Goal: Transaction & Acquisition: Book appointment/travel/reservation

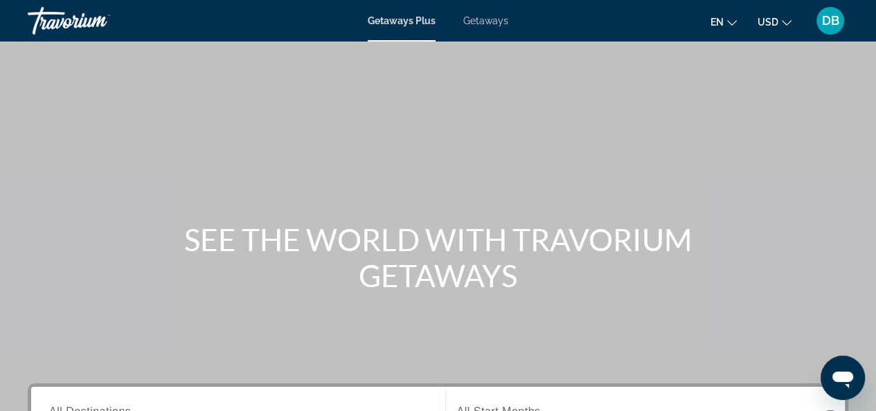
click at [483, 26] on span "Getaways" at bounding box center [485, 20] width 45 height 11
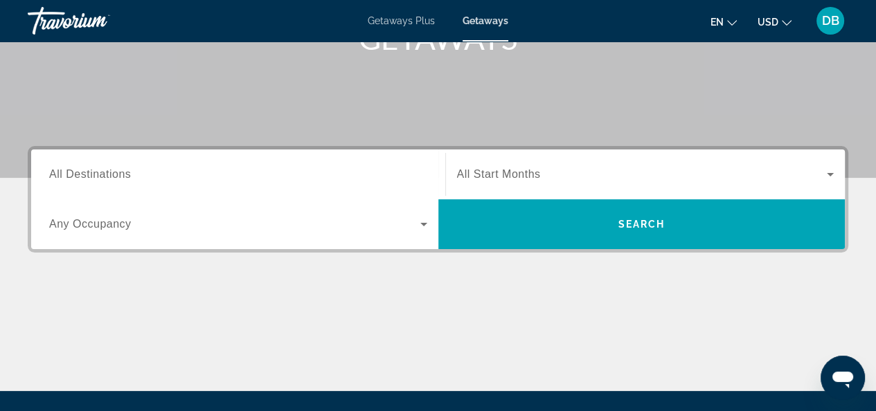
scroll to position [277, 0]
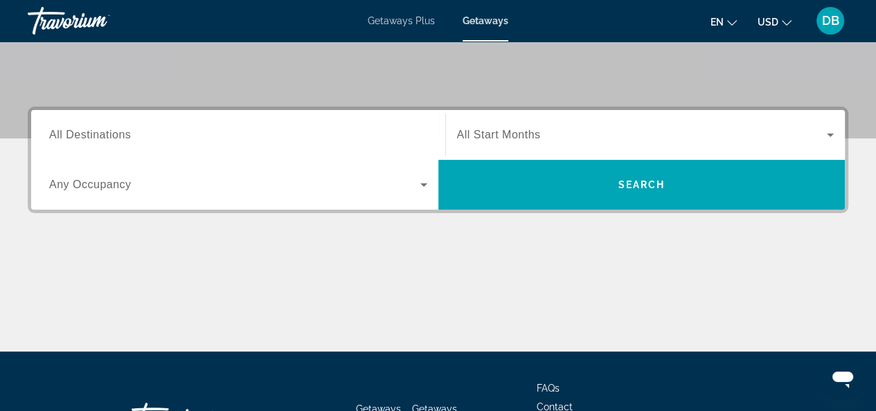
drag, startPoint x: 109, startPoint y: 139, endPoint x: 227, endPoint y: 139, distance: 118.4
click at [110, 139] on span "All Destinations" at bounding box center [90, 135] width 82 height 12
click at [110, 139] on input "Destination All Destinations" at bounding box center [238, 135] width 378 height 17
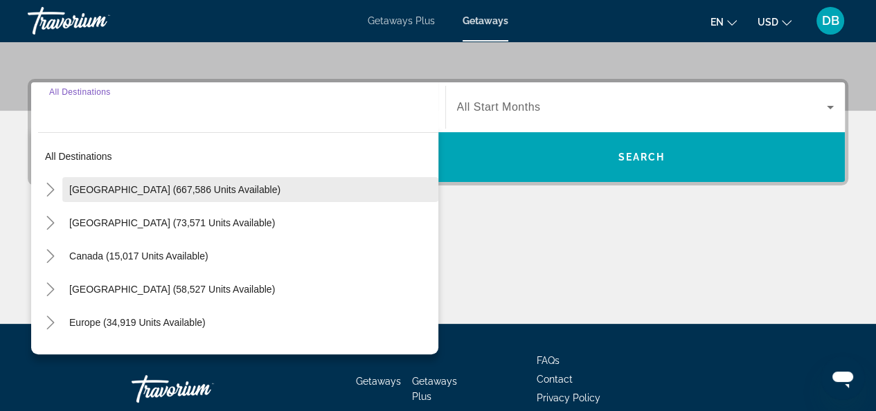
scroll to position [338, 0]
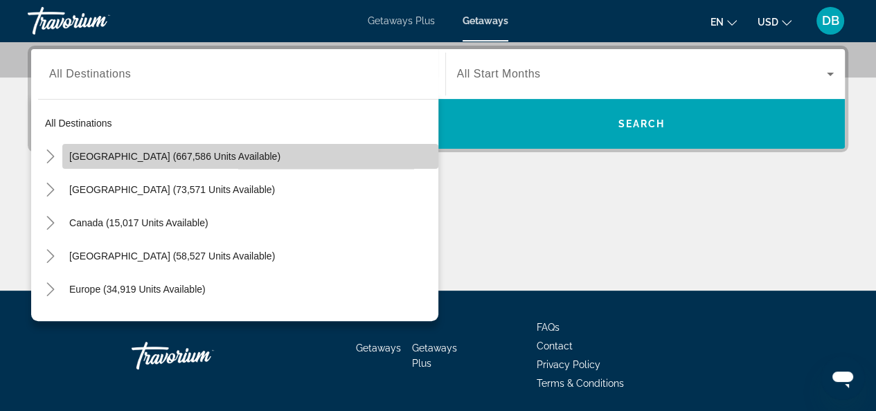
click at [260, 161] on span "Search widget" at bounding box center [250, 156] width 376 height 33
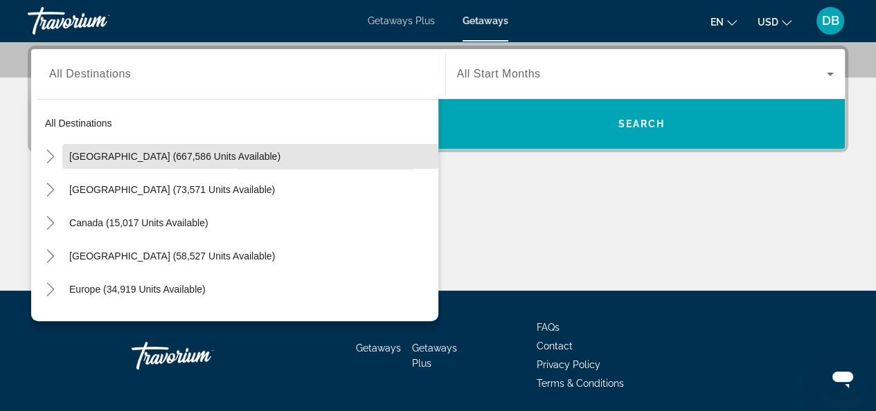
type input "**********"
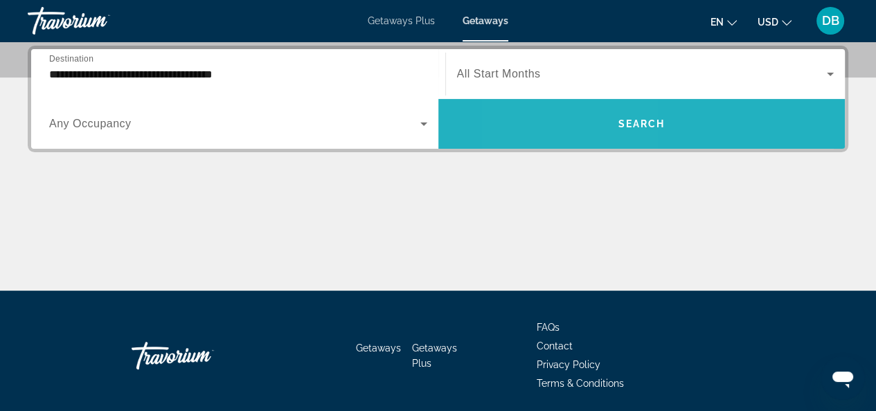
click at [576, 131] on span "Search widget" at bounding box center [641, 123] width 407 height 33
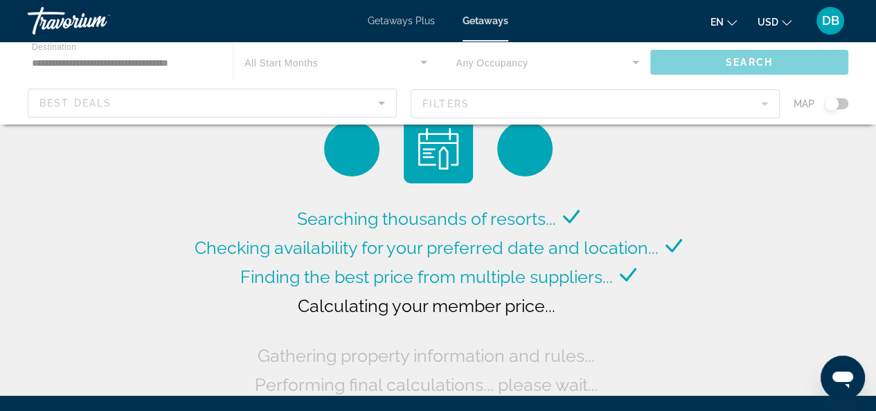
click at [57, 101] on div "Main content" at bounding box center [438, 83] width 876 height 83
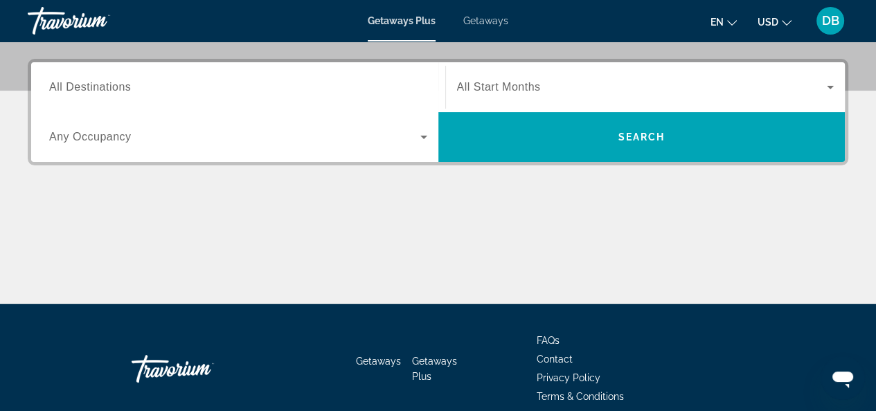
scroll to position [346, 0]
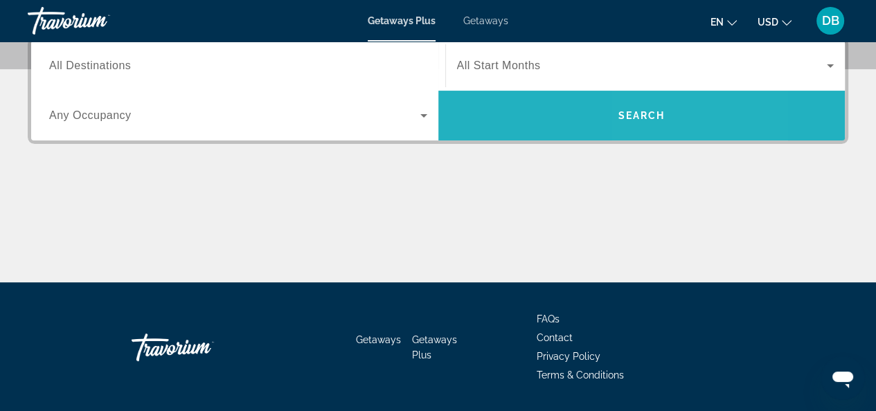
click at [645, 109] on span "Search widget" at bounding box center [641, 115] width 407 height 33
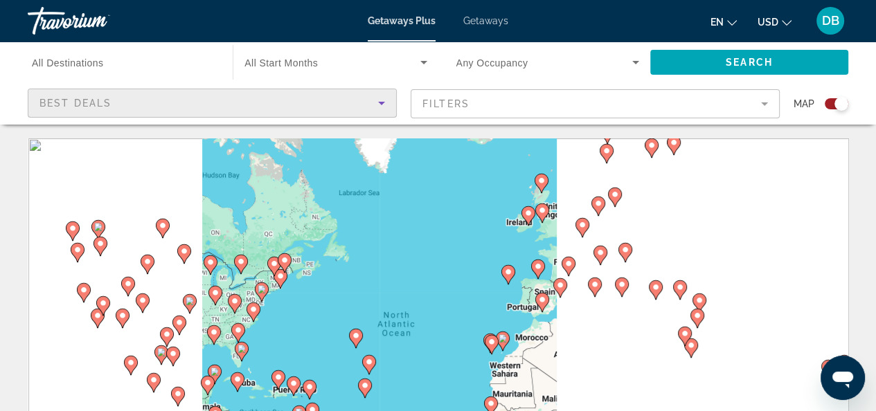
click at [58, 100] on span "Best Deals" at bounding box center [75, 103] width 72 height 11
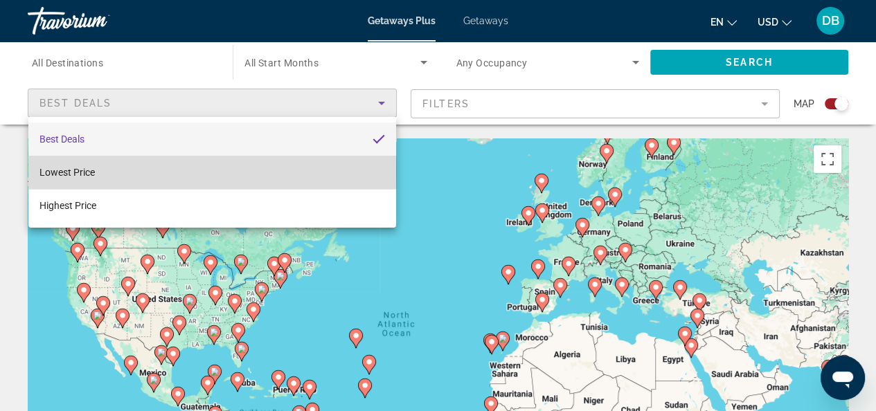
click at [89, 172] on span "Lowest Price" at bounding box center [66, 172] width 55 height 11
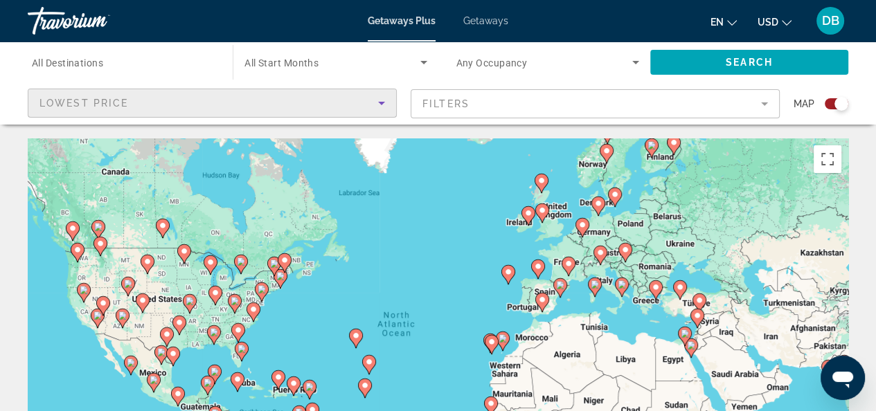
click at [760, 106] on mat-form-field "Filters" at bounding box center [595, 103] width 369 height 29
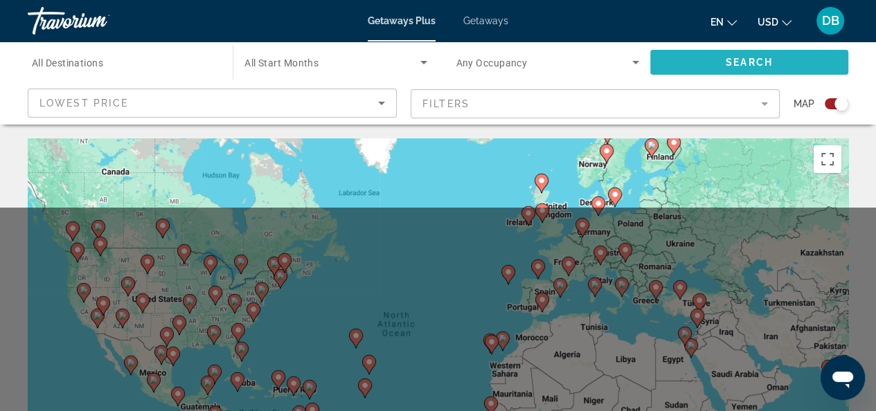
click at [713, 55] on span "Search widget" at bounding box center [749, 62] width 198 height 33
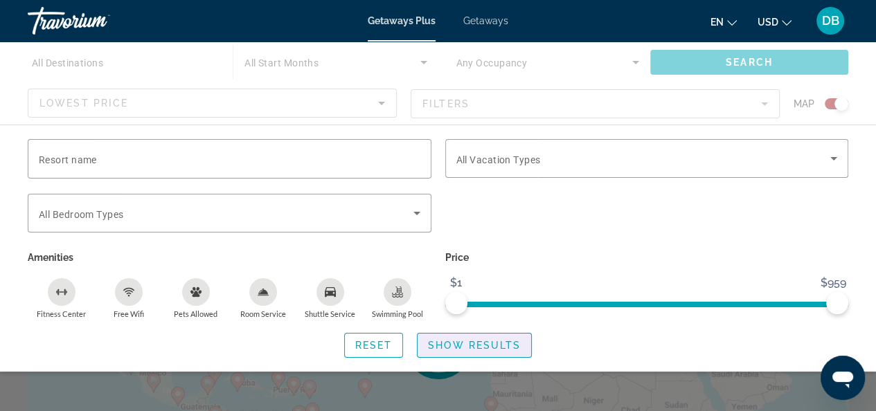
drag, startPoint x: 485, startPoint y: 344, endPoint x: 509, endPoint y: 328, distance: 28.4
click at [485, 345] on span "Show Results" at bounding box center [474, 345] width 93 height 11
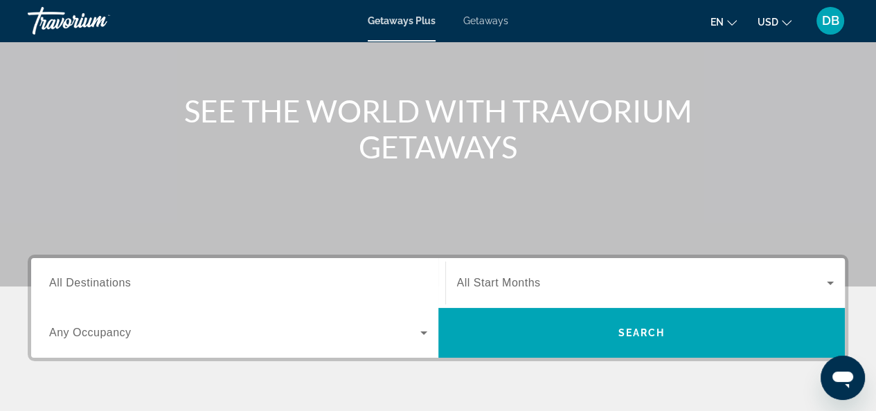
scroll to position [69, 0]
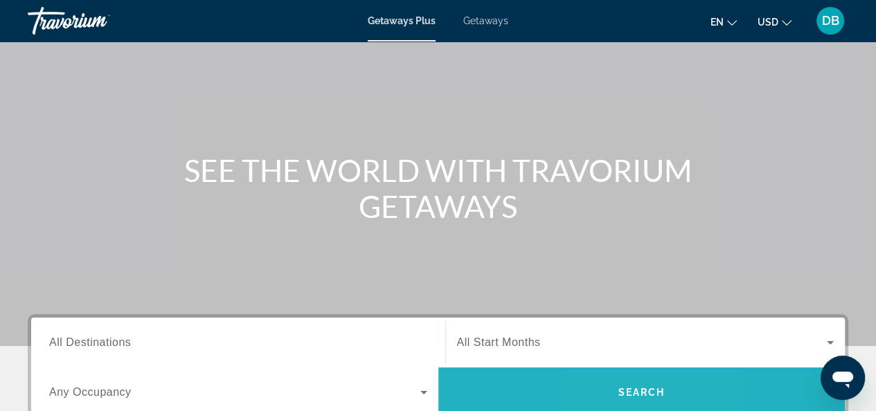
click at [618, 396] on span "Search" at bounding box center [641, 392] width 47 height 11
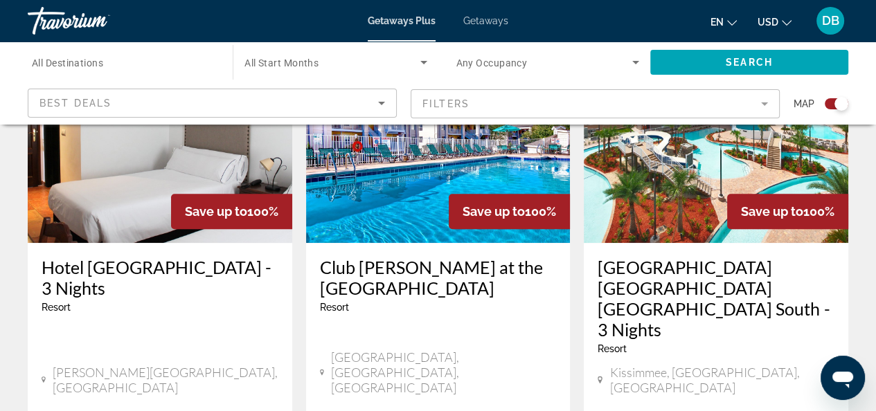
scroll to position [554, 0]
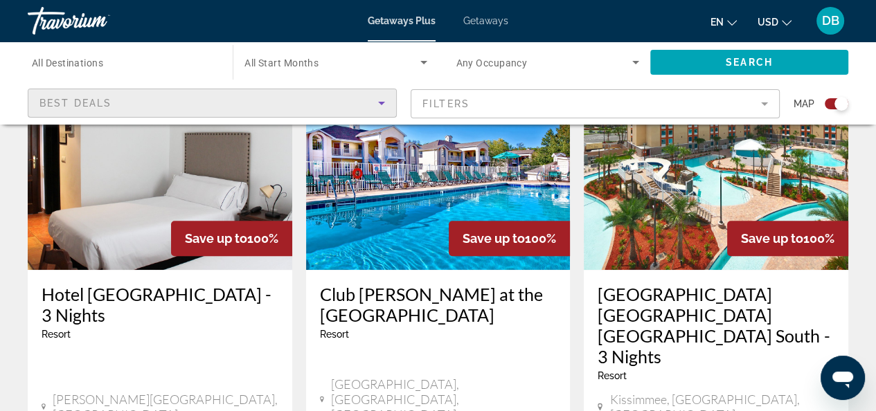
drag, startPoint x: 382, startPoint y: 102, endPoint x: 523, endPoint y: 168, distance: 156.5
click at [382, 103] on icon "Sort by" at bounding box center [381, 103] width 7 height 3
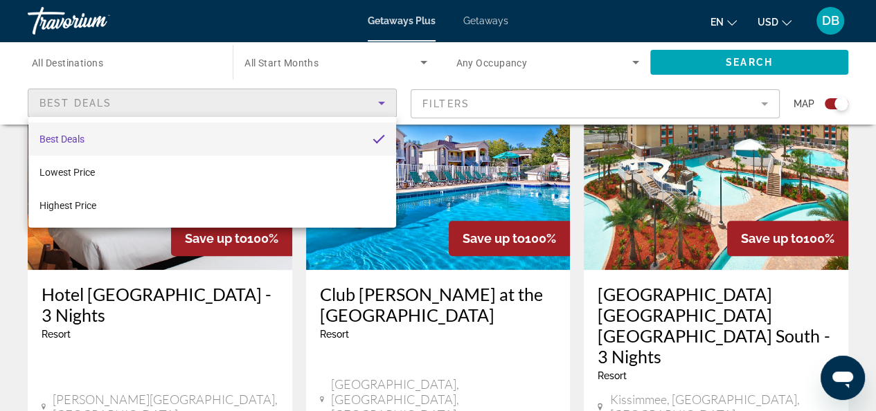
click at [385, 103] on div at bounding box center [438, 205] width 876 height 411
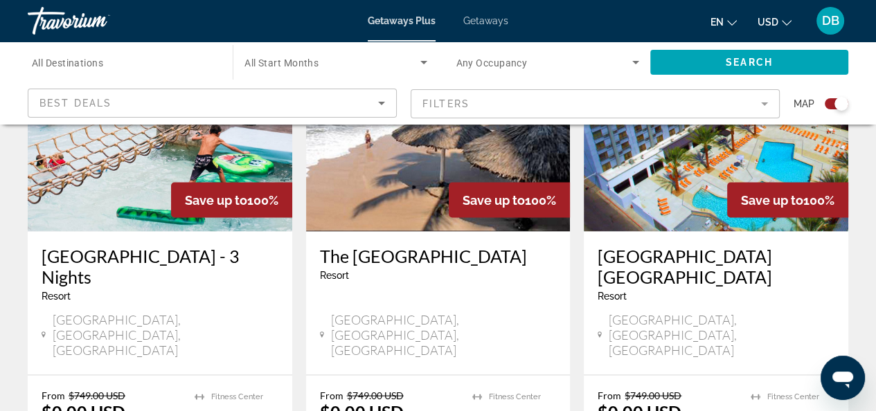
scroll to position [2147, 0]
